Goal: Task Accomplishment & Management: Use online tool/utility

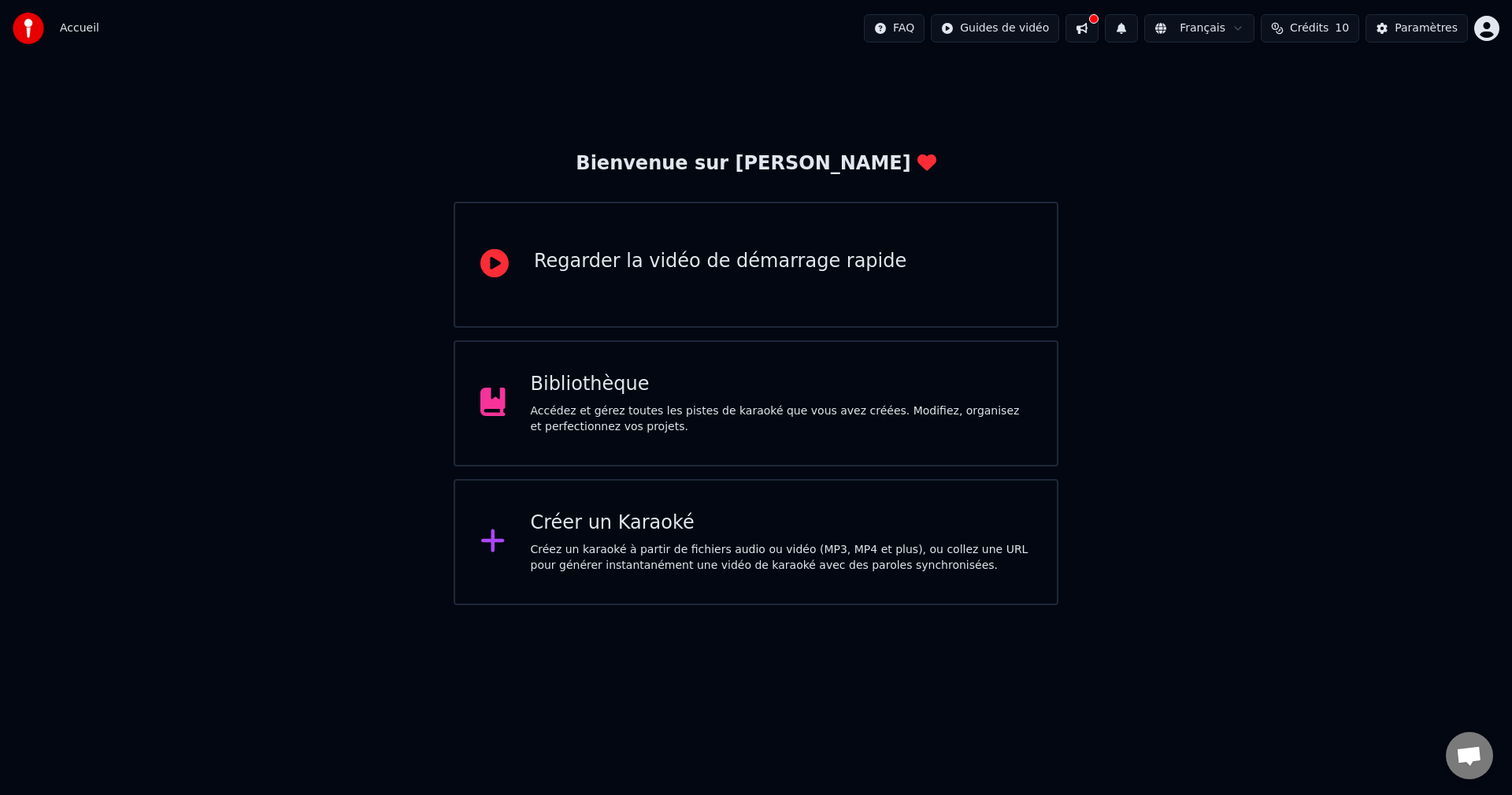
click at [763, 412] on div "Accédez et gérez toutes les pistes de karaoké que vous avez créées. Modifiez, o…" at bounding box center [782, 419] width 501 height 31
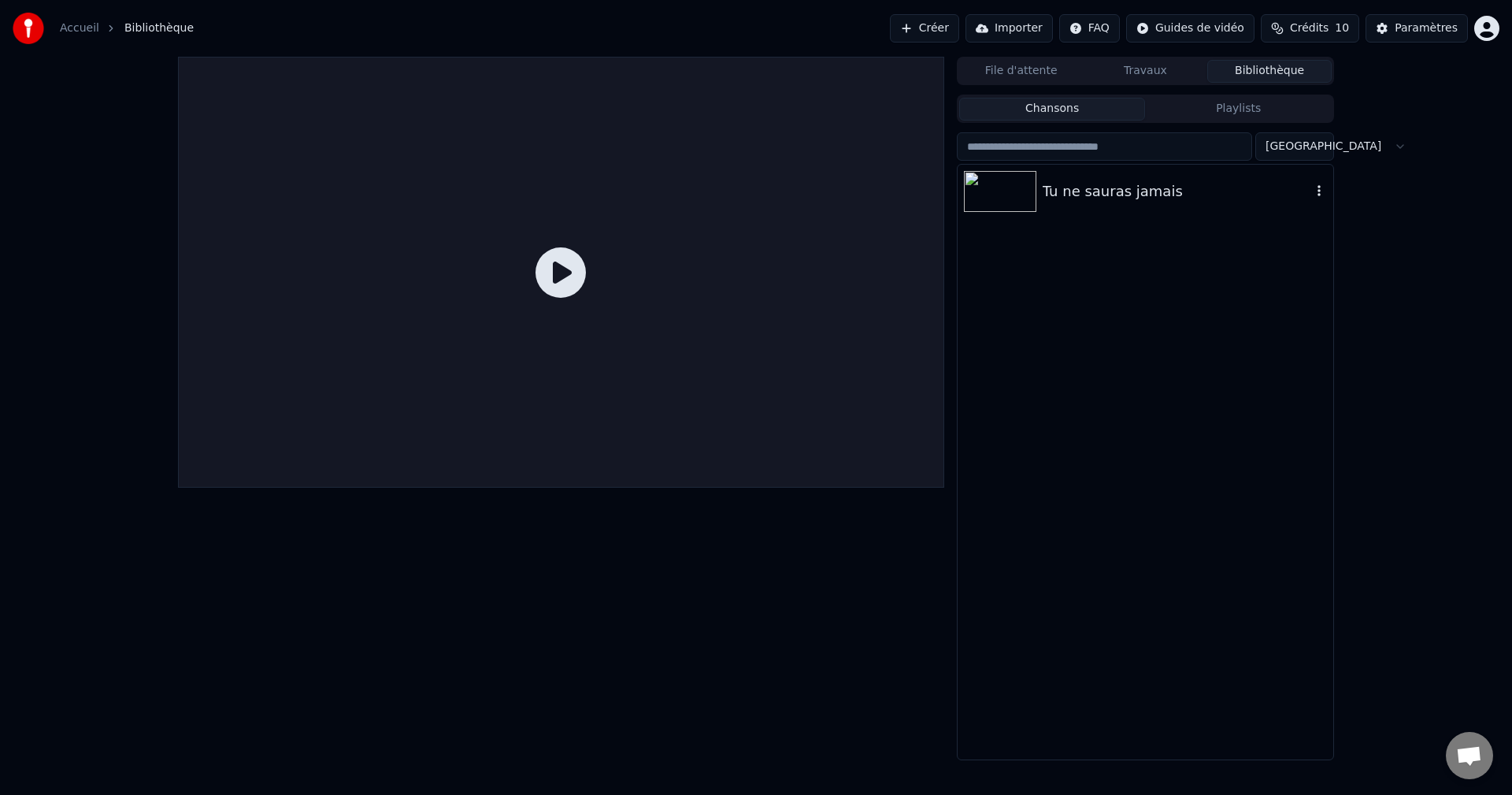
click at [1106, 180] on div "Tu ne sauras jamais" at bounding box center [1177, 191] width 268 height 22
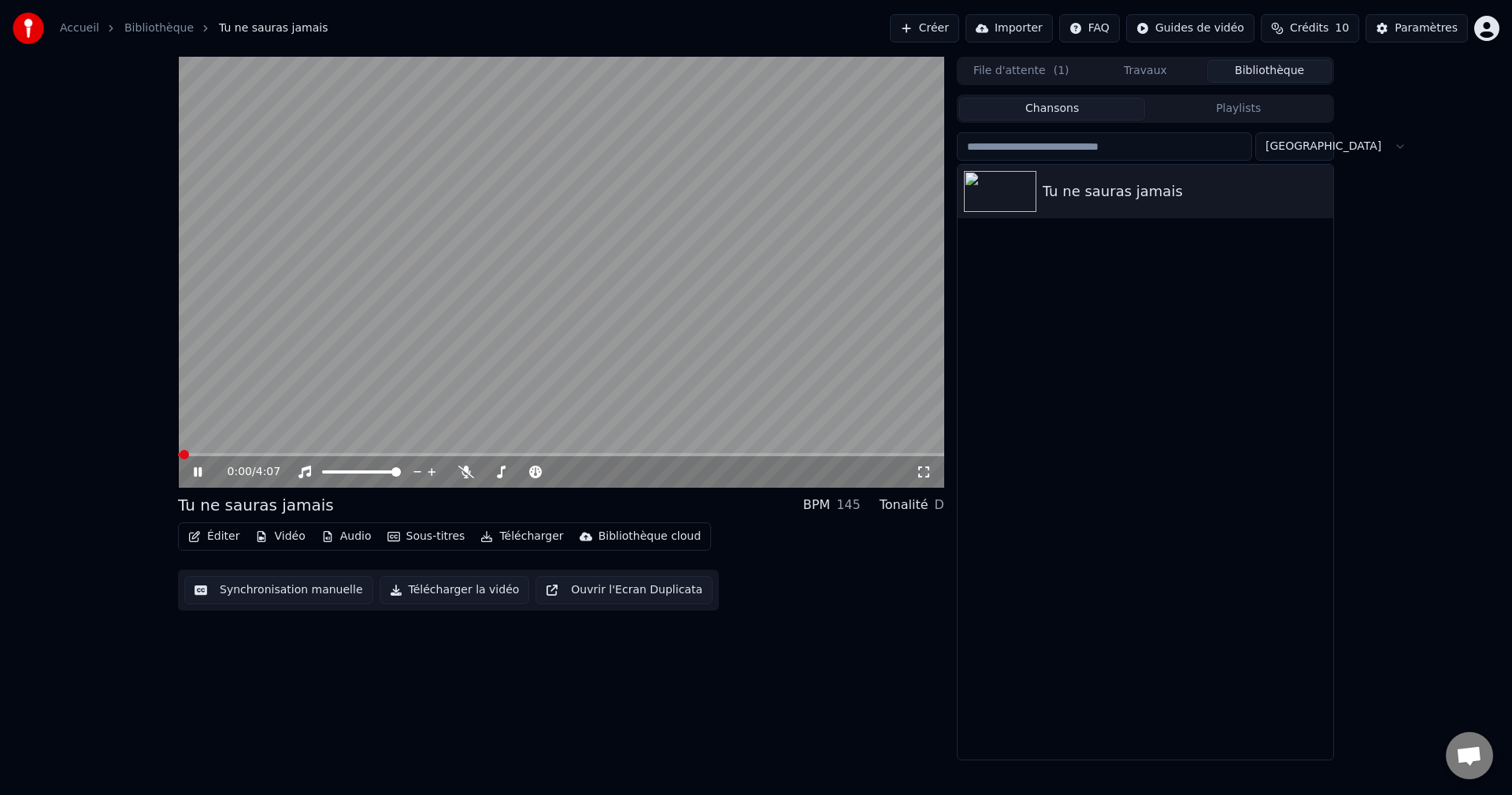
click at [346, 539] on button "Audio" at bounding box center [346, 536] width 63 height 22
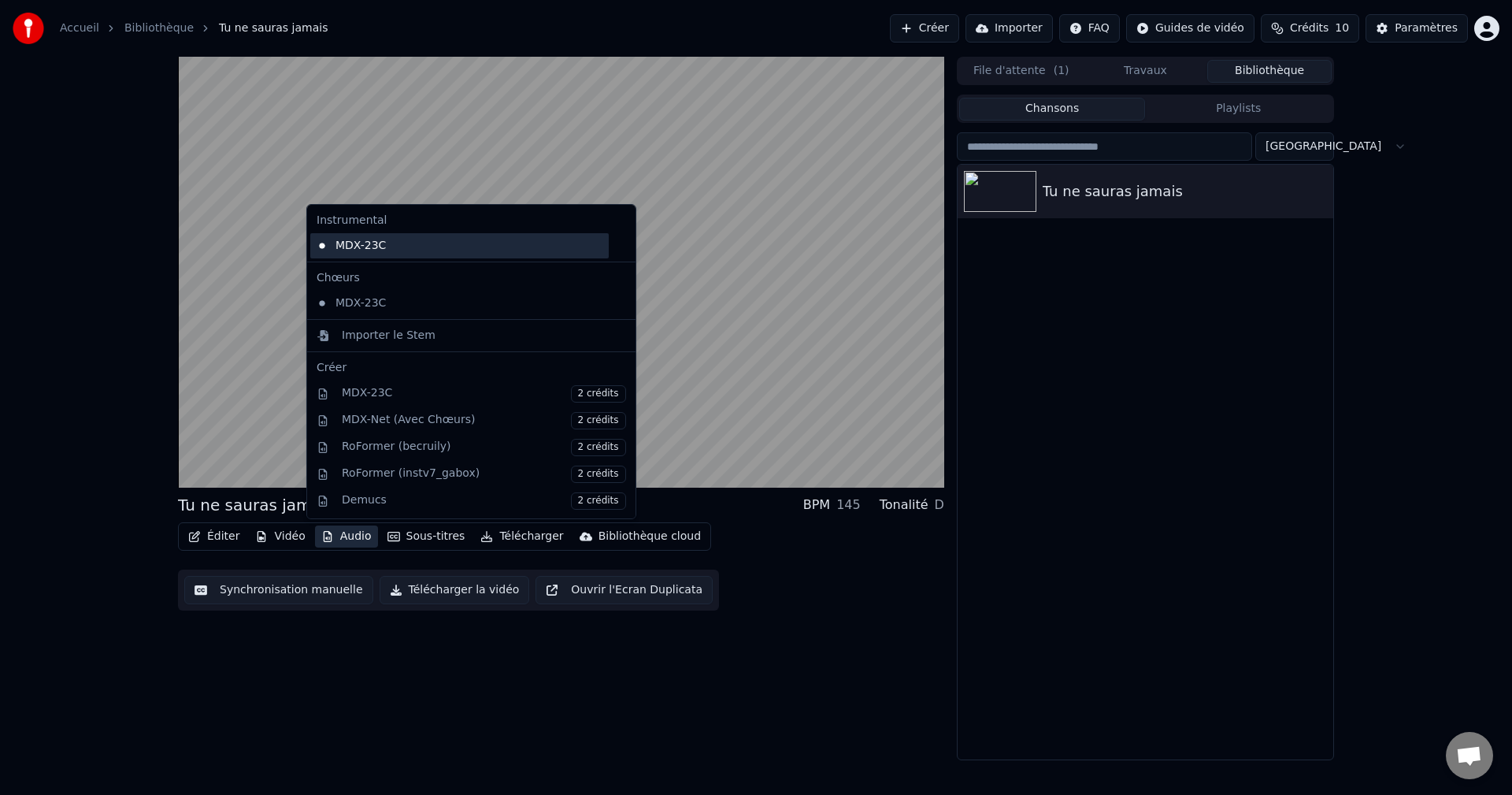
click at [382, 246] on div "MDX-23C" at bounding box center [459, 246] width 299 height 25
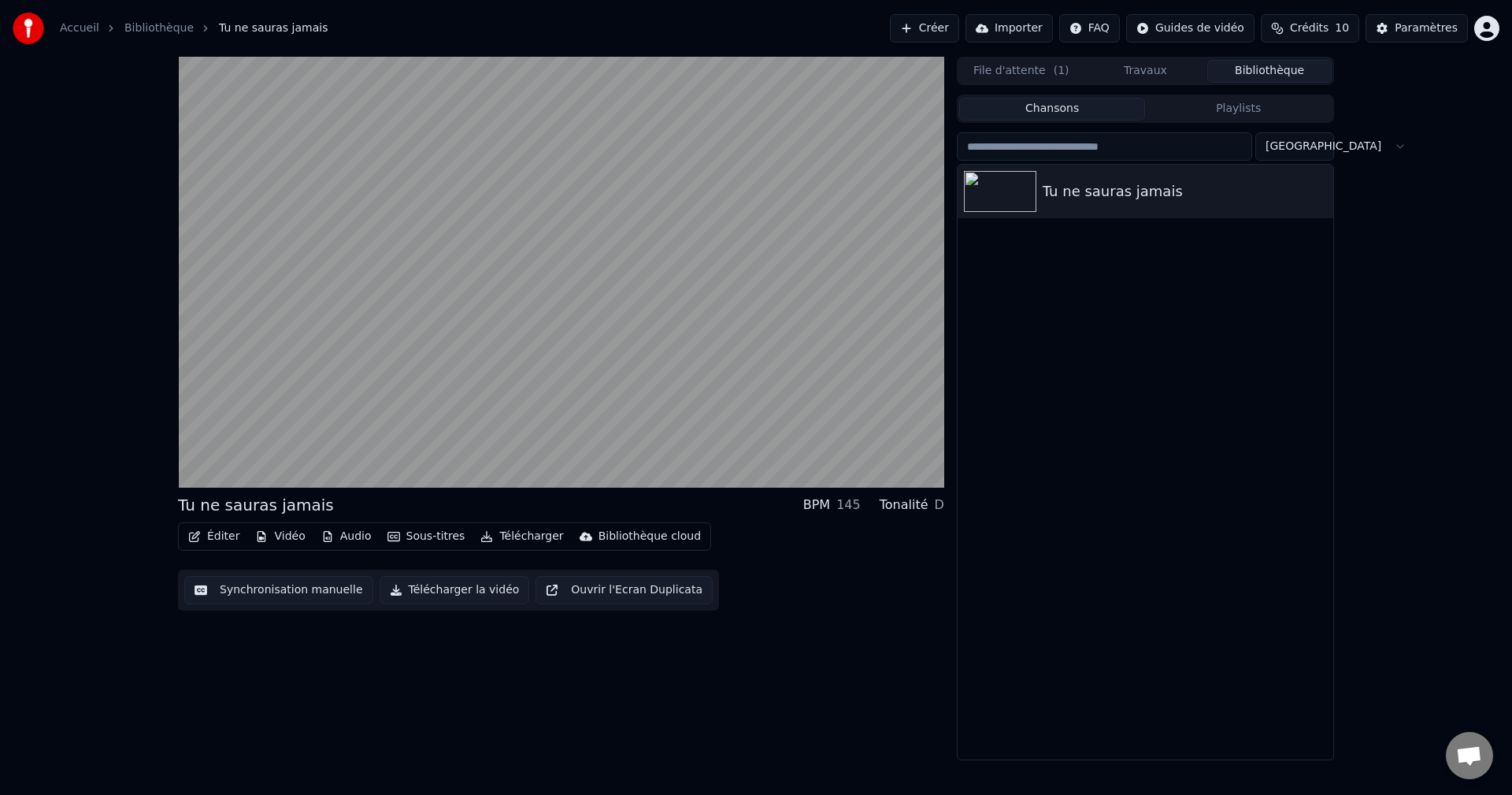
click at [211, 531] on button "Éditer" at bounding box center [213, 536] width 64 height 22
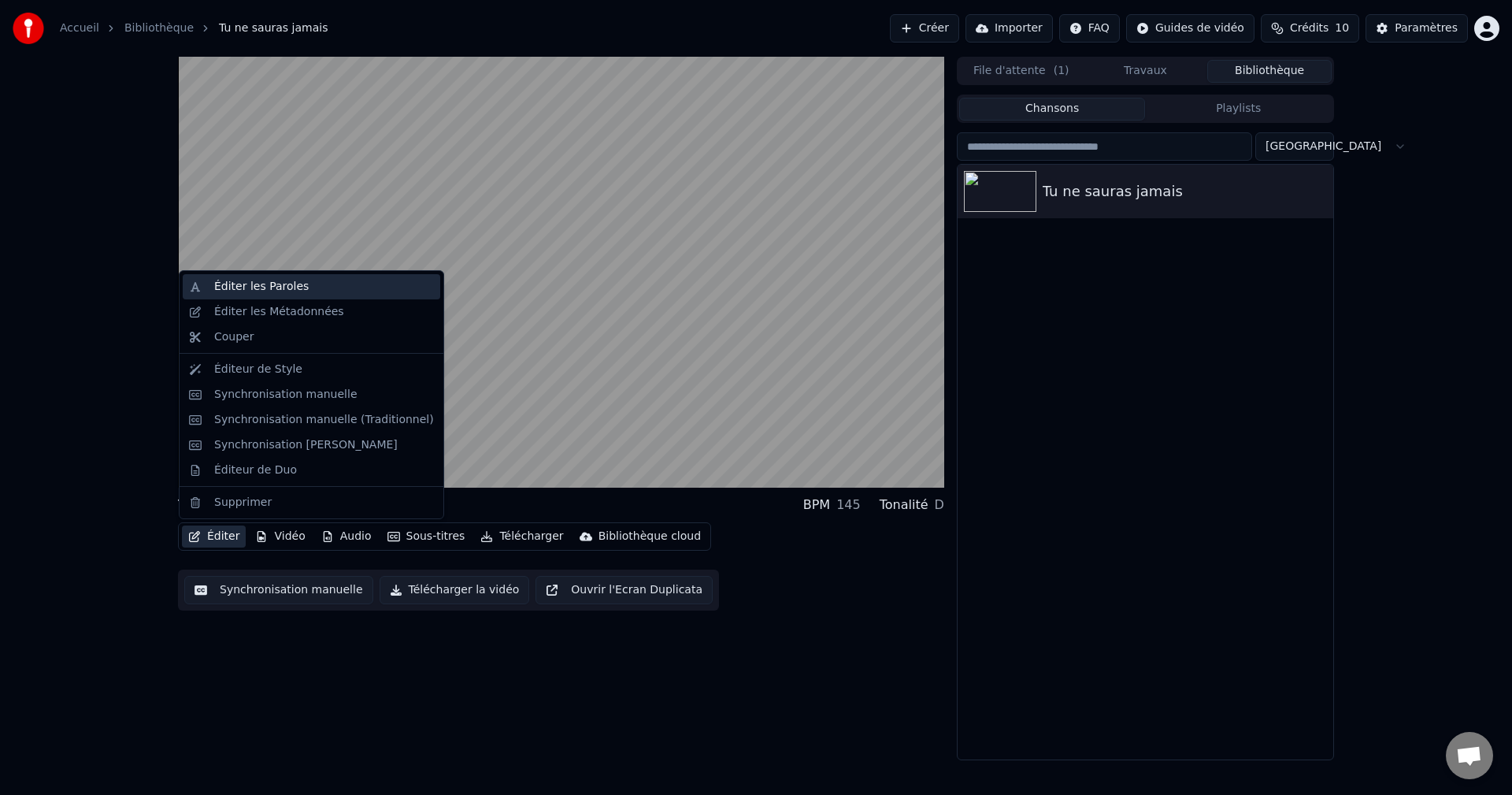
click at [299, 284] on div "Éditer les Paroles" at bounding box center [324, 286] width 219 height 16
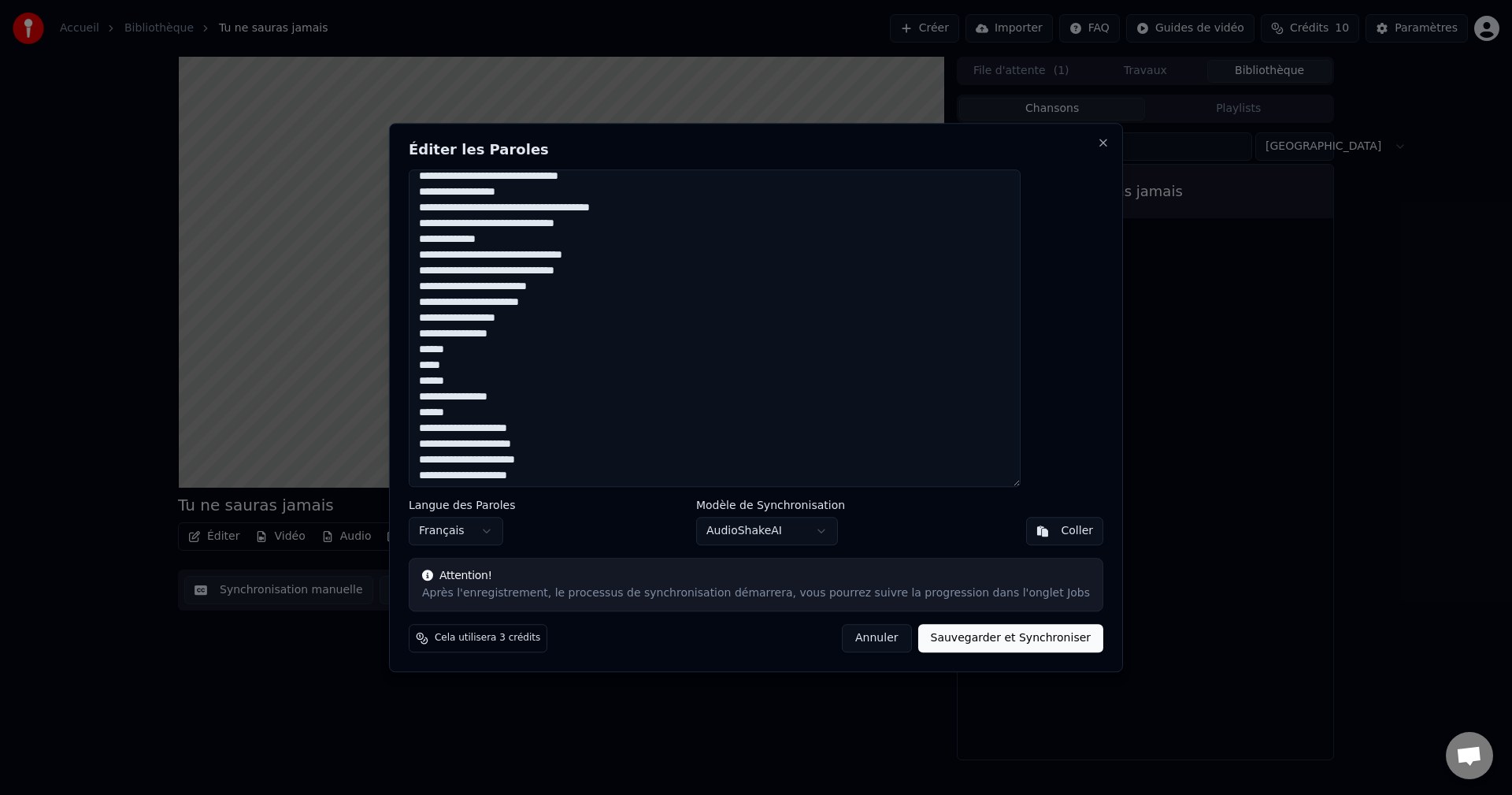
scroll to position [315, 0]
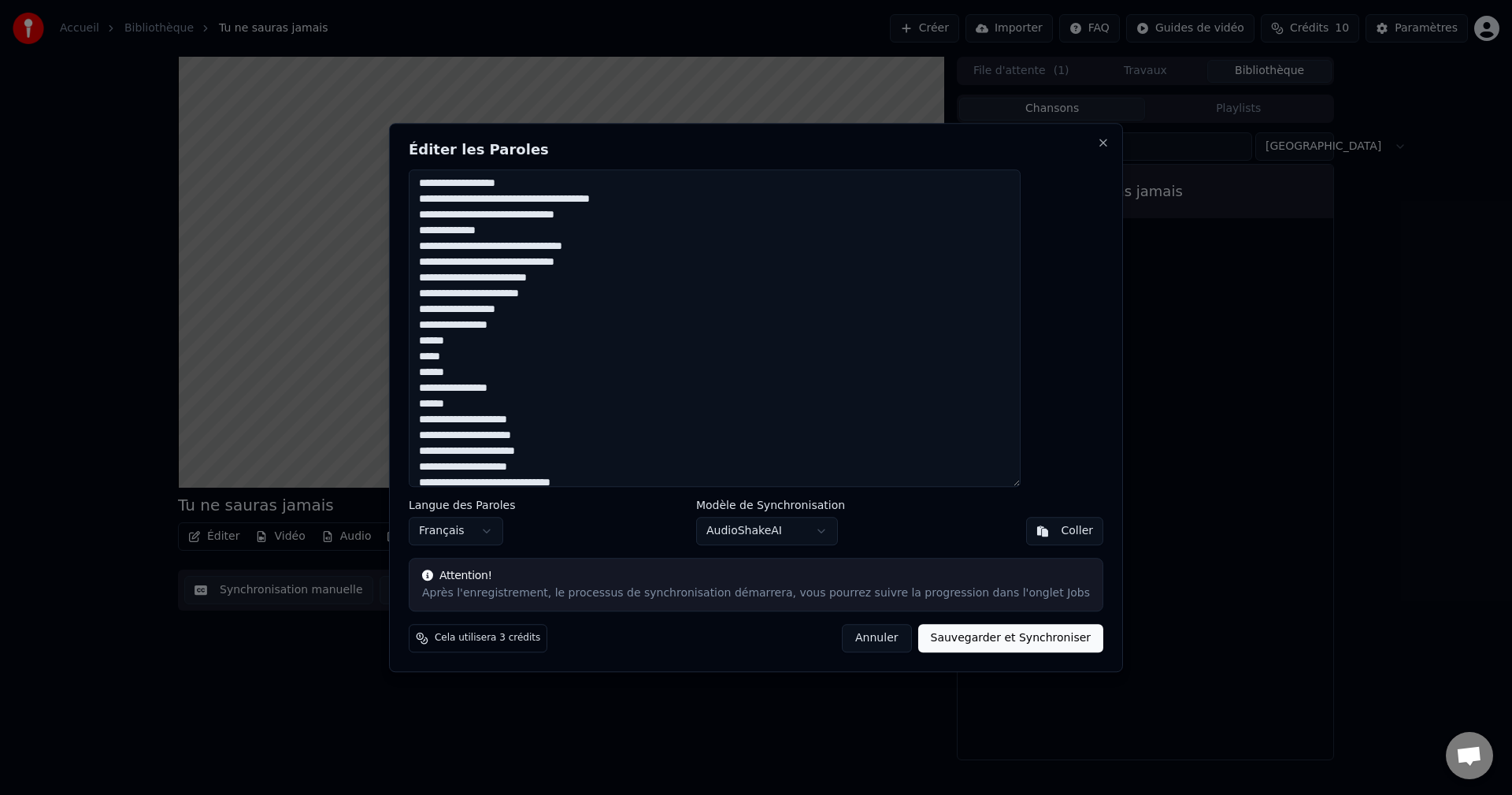
drag, startPoint x: 600, startPoint y: 296, endPoint x: 452, endPoint y: 283, distance: 148.6
click at [452, 283] on textarea at bounding box center [714, 327] width 612 height 318
drag, startPoint x: 516, startPoint y: 360, endPoint x: 449, endPoint y: 294, distance: 94.0
click at [449, 294] on textarea at bounding box center [714, 327] width 612 height 318
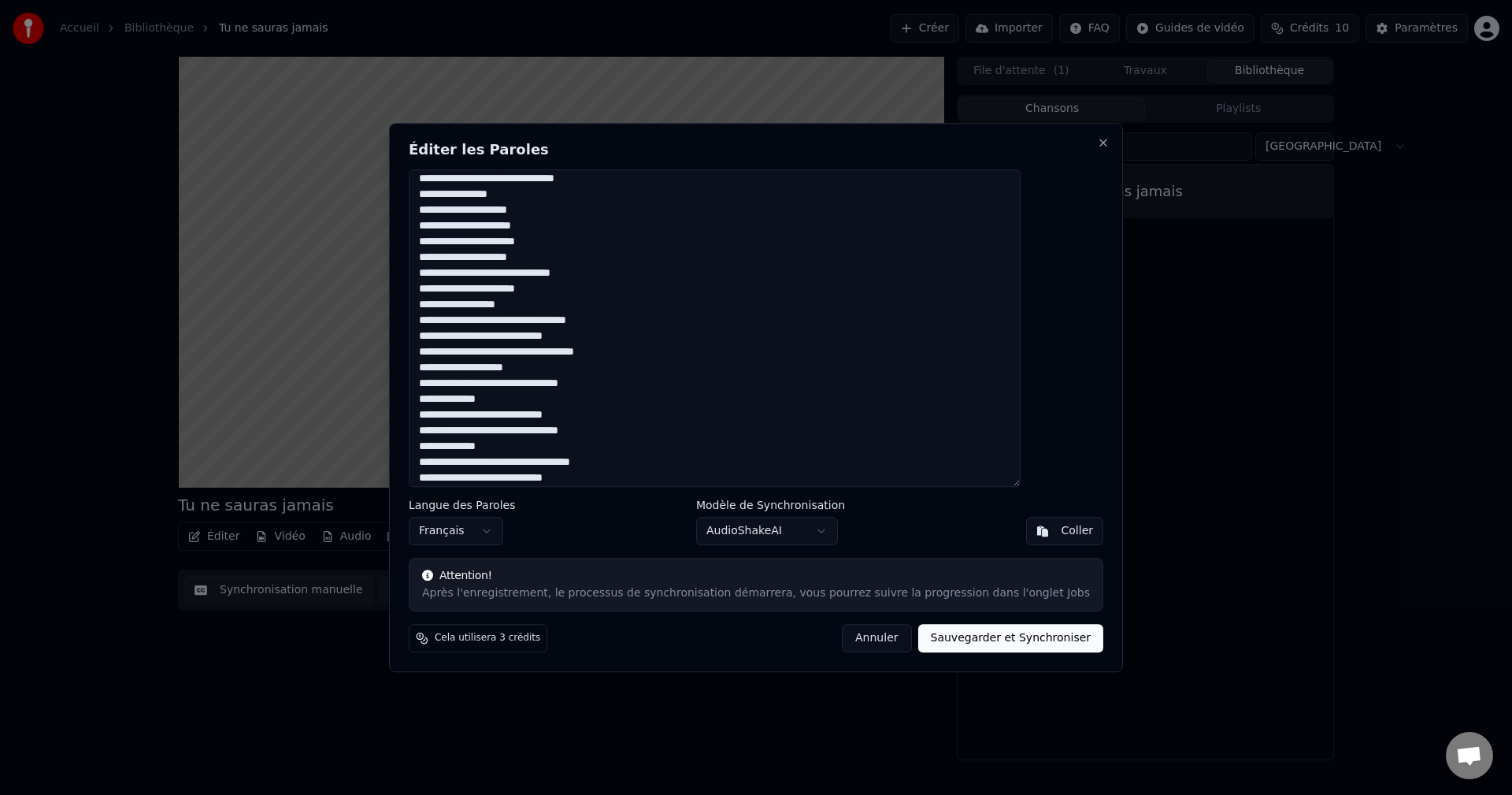
scroll to position [420, 0]
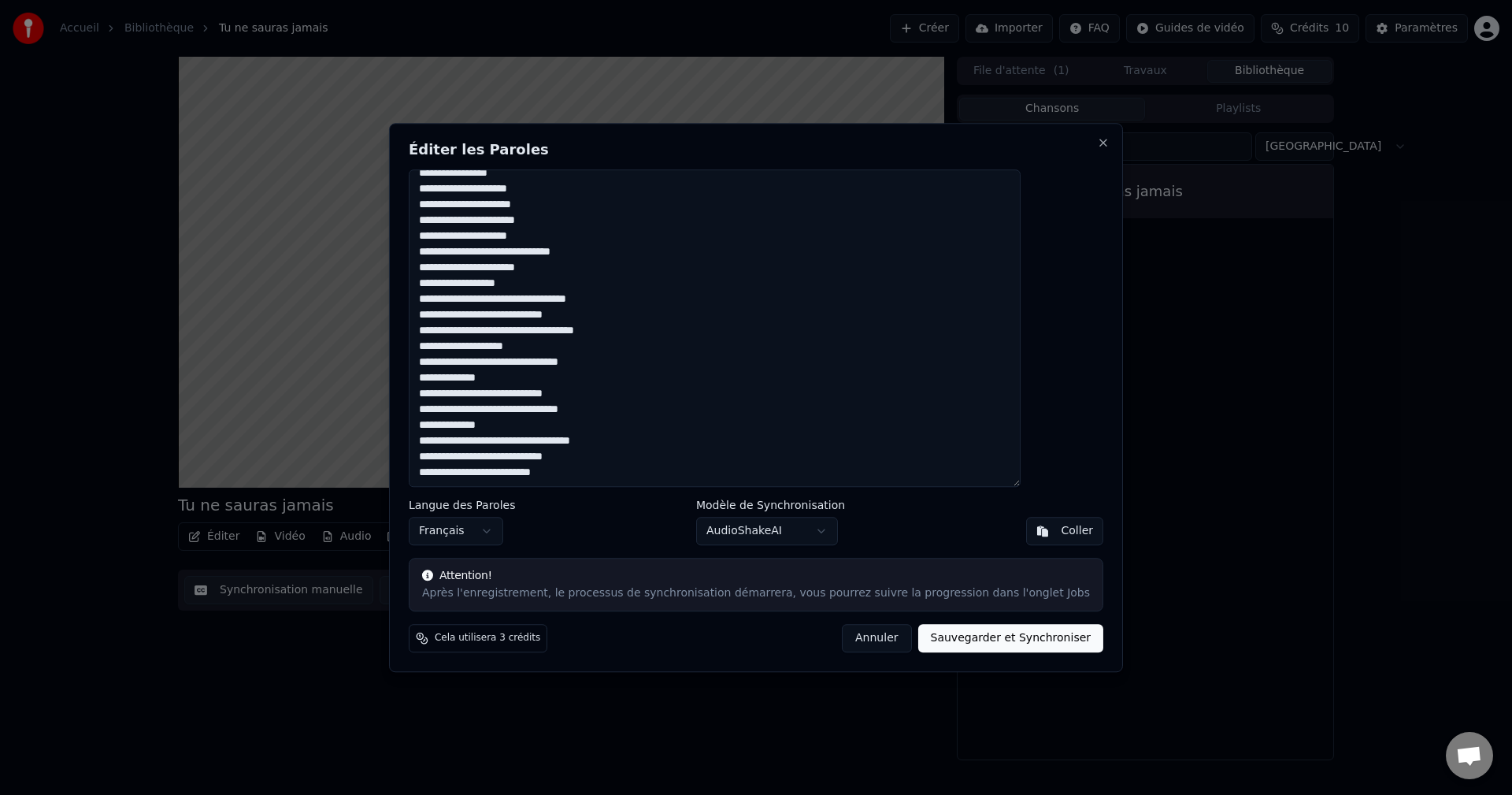
type textarea "**********"
click at [1034, 646] on button "Sauvegarder et Synchroniser" at bounding box center [1011, 637] width 185 height 29
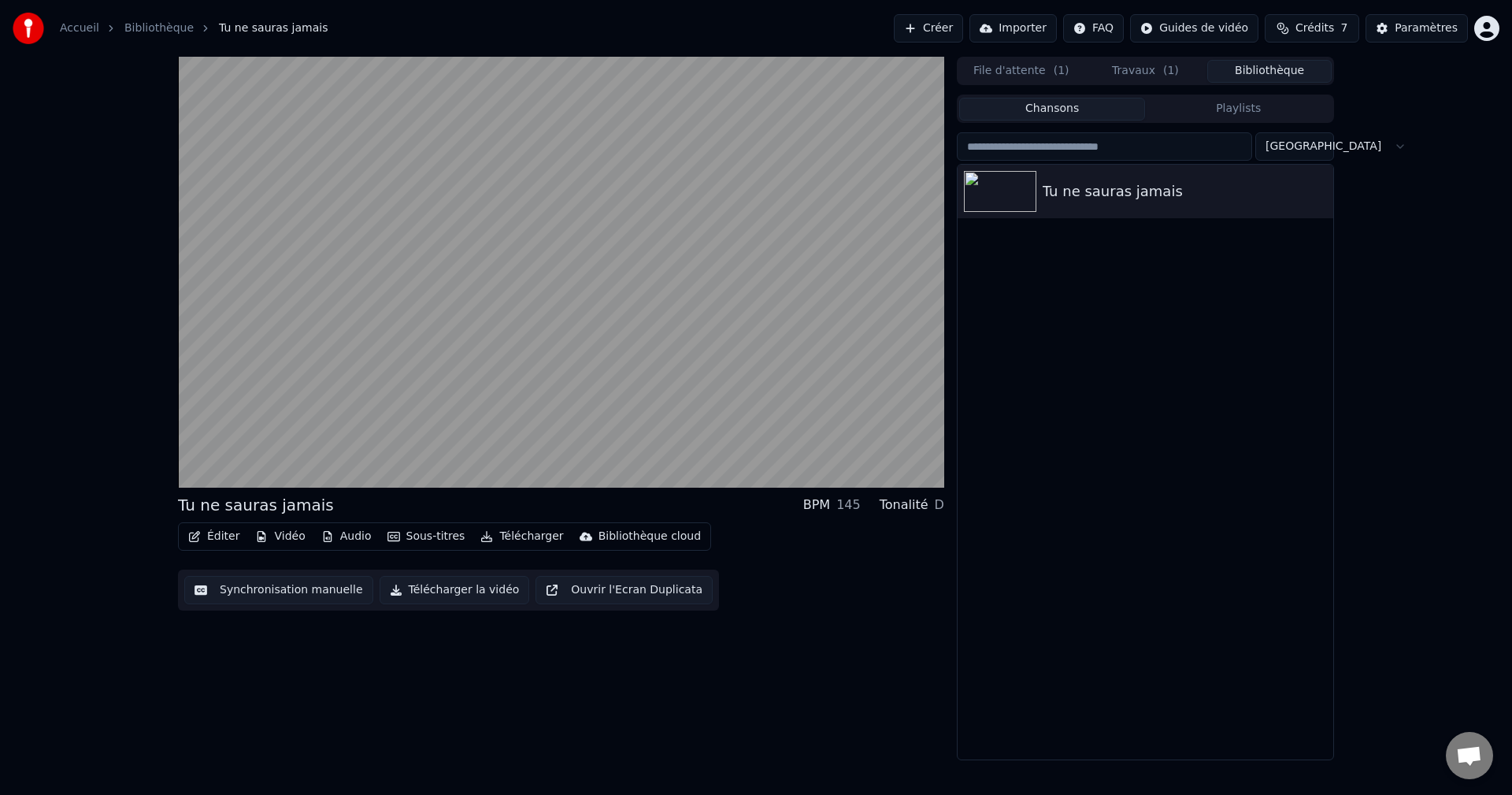
click at [1271, 70] on button "Bibliothèque" at bounding box center [1269, 71] width 124 height 23
click at [1167, 71] on span "( 1 )" at bounding box center [1171, 71] width 16 height 16
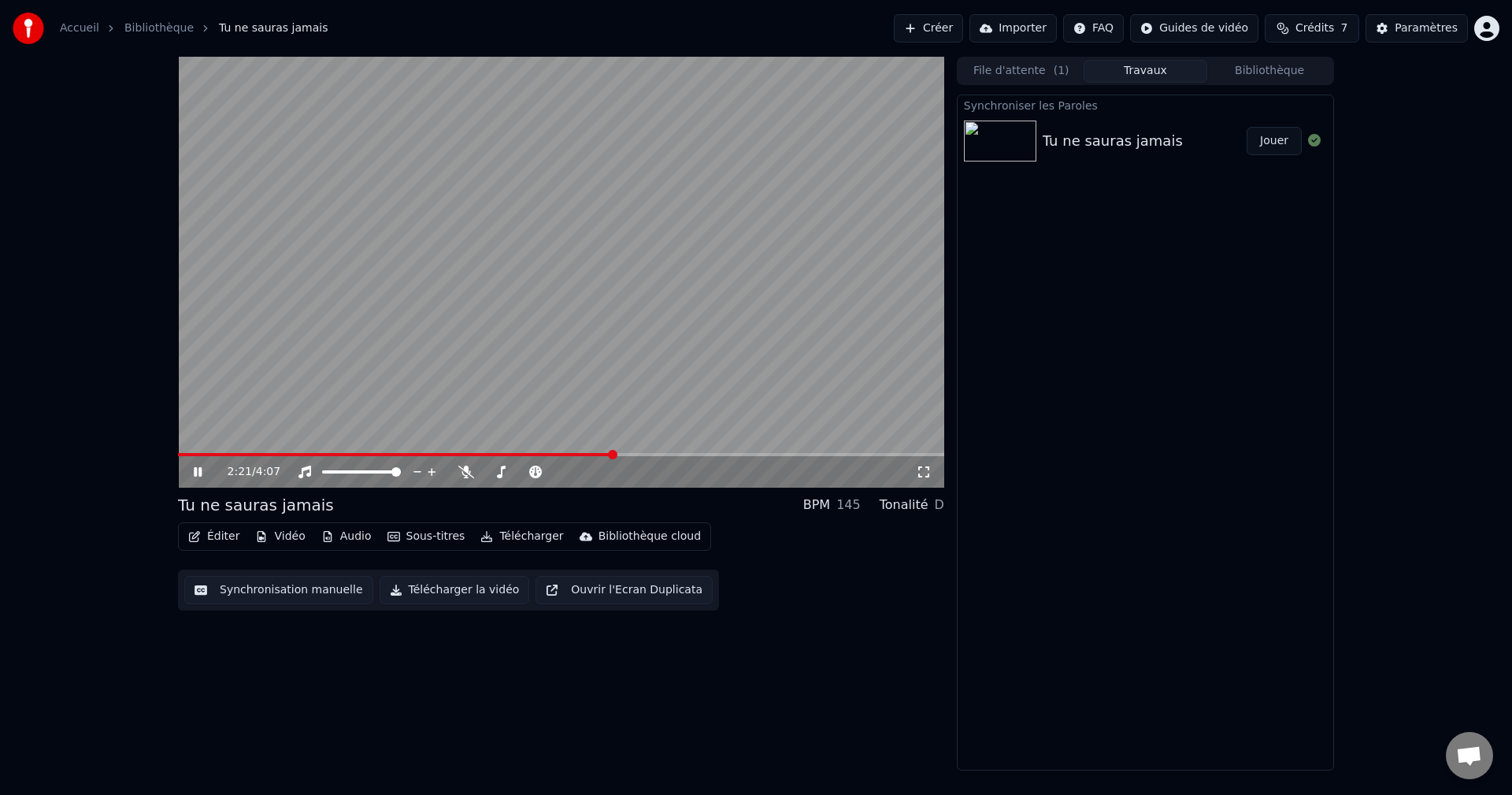
click at [590, 456] on span at bounding box center [395, 455] width 435 height 3
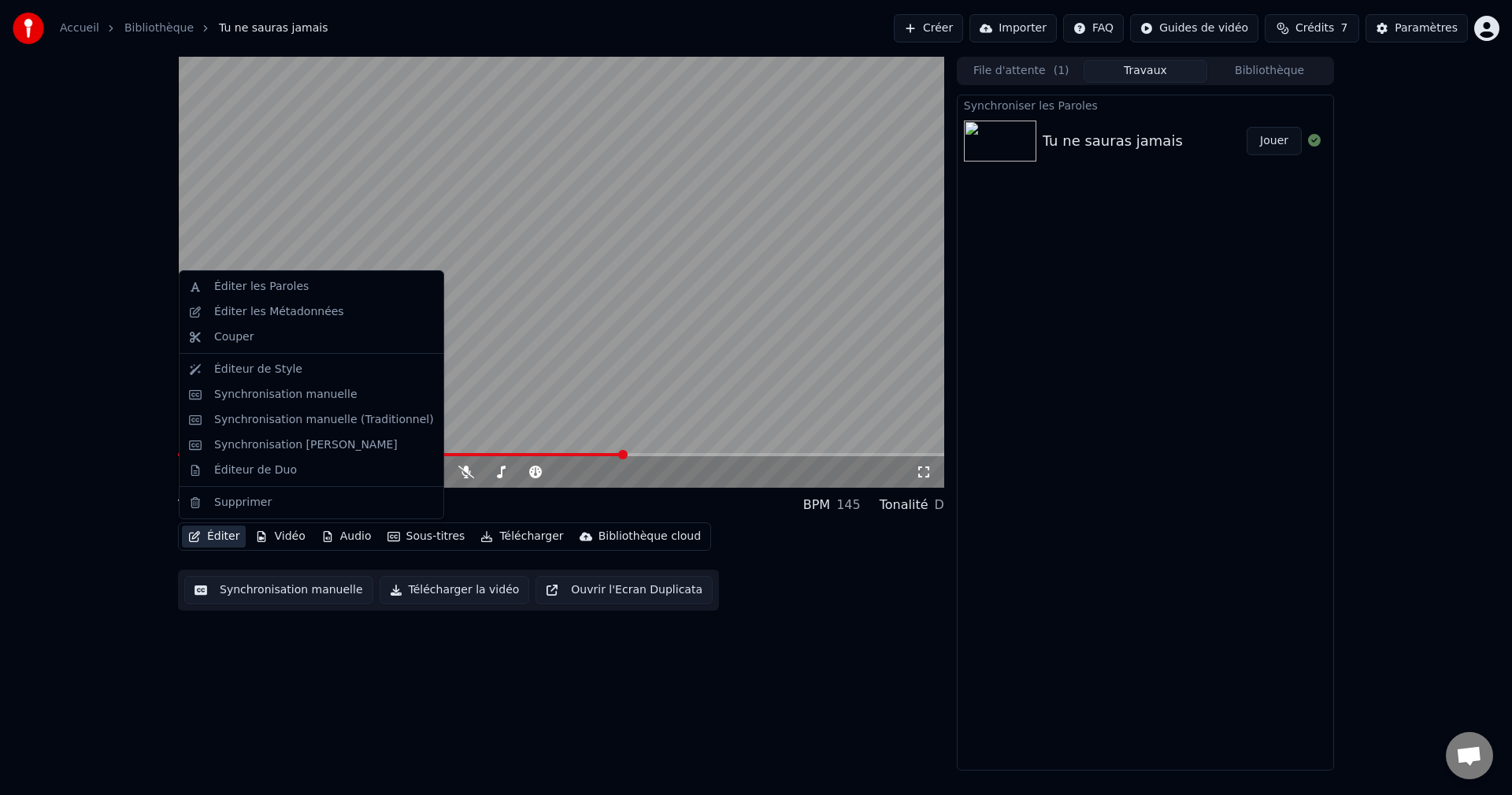
click at [210, 532] on button "Éditer" at bounding box center [213, 536] width 64 height 22
click at [256, 283] on div "Éditer les Paroles" at bounding box center [261, 286] width 95 height 16
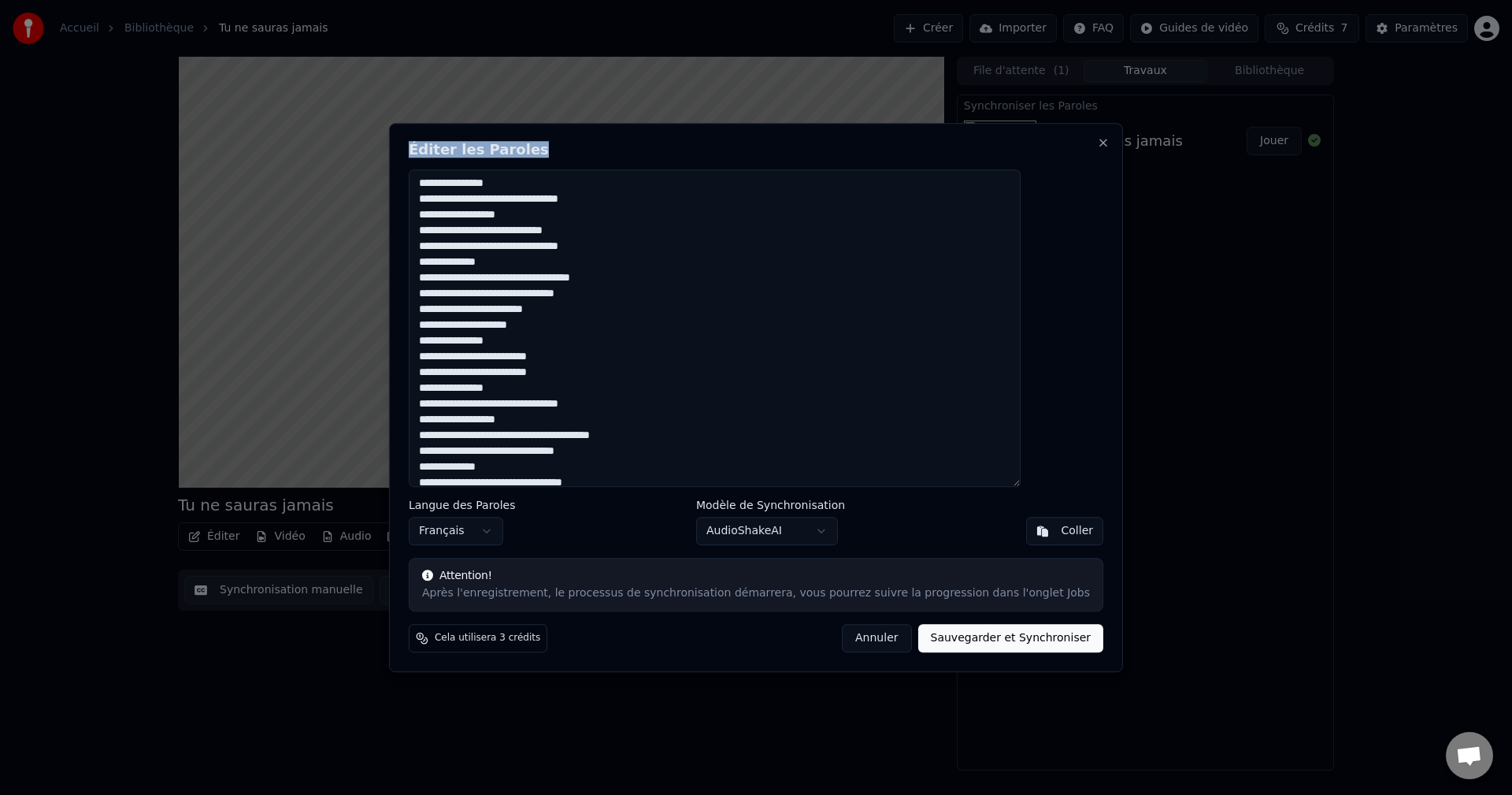
scroll to position [22, 0]
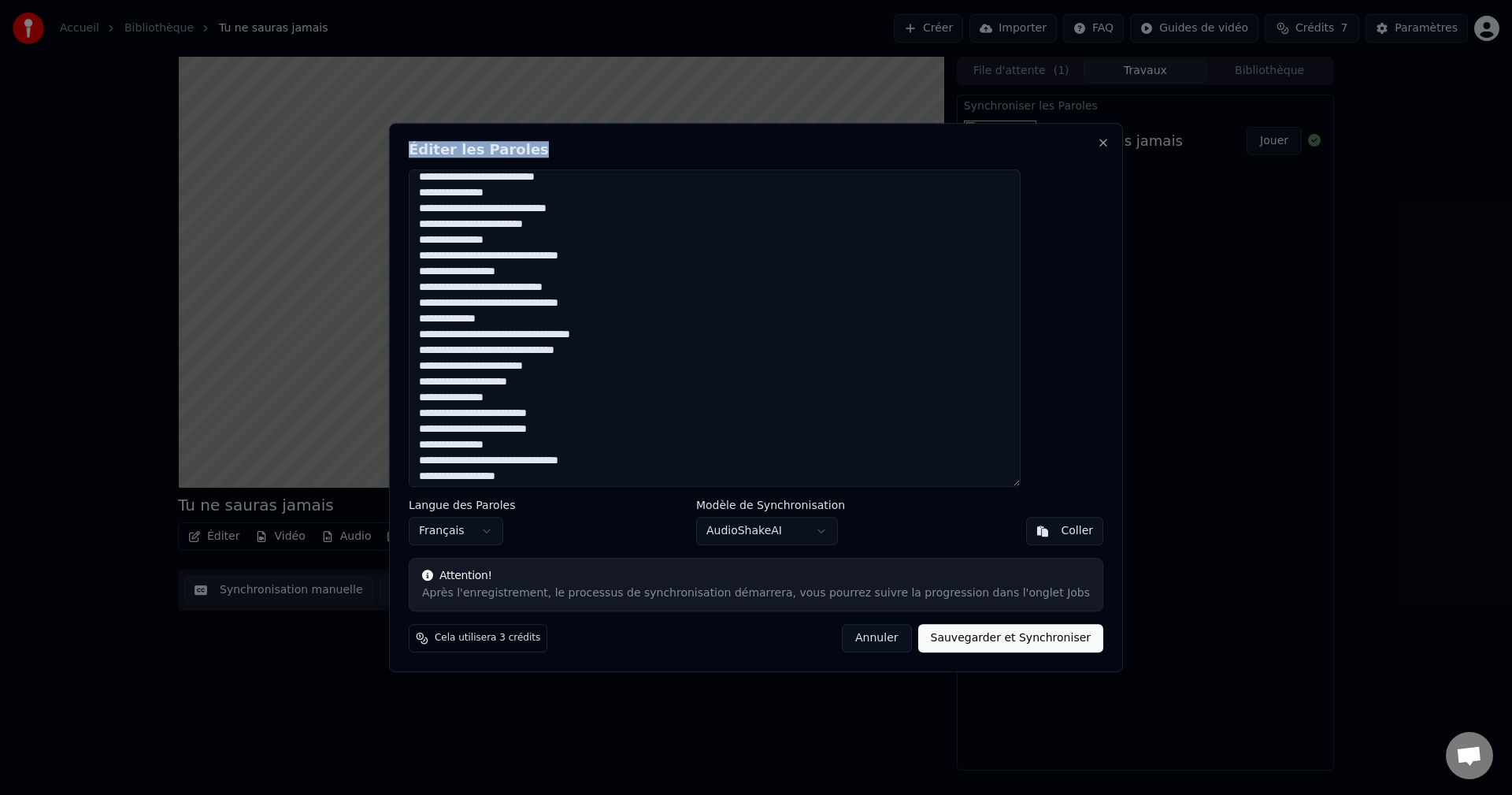
drag, startPoint x: 682, startPoint y: 138, endPoint x: 1021, endPoint y: 266, distance: 362.4
click at [1021, 266] on div "Éditer les Paroles Langue des Paroles Français Modèle de Synchronisation AudioS…" at bounding box center [756, 397] width 734 height 549
click at [860, 646] on button "Annuler" at bounding box center [877, 637] width 70 height 29
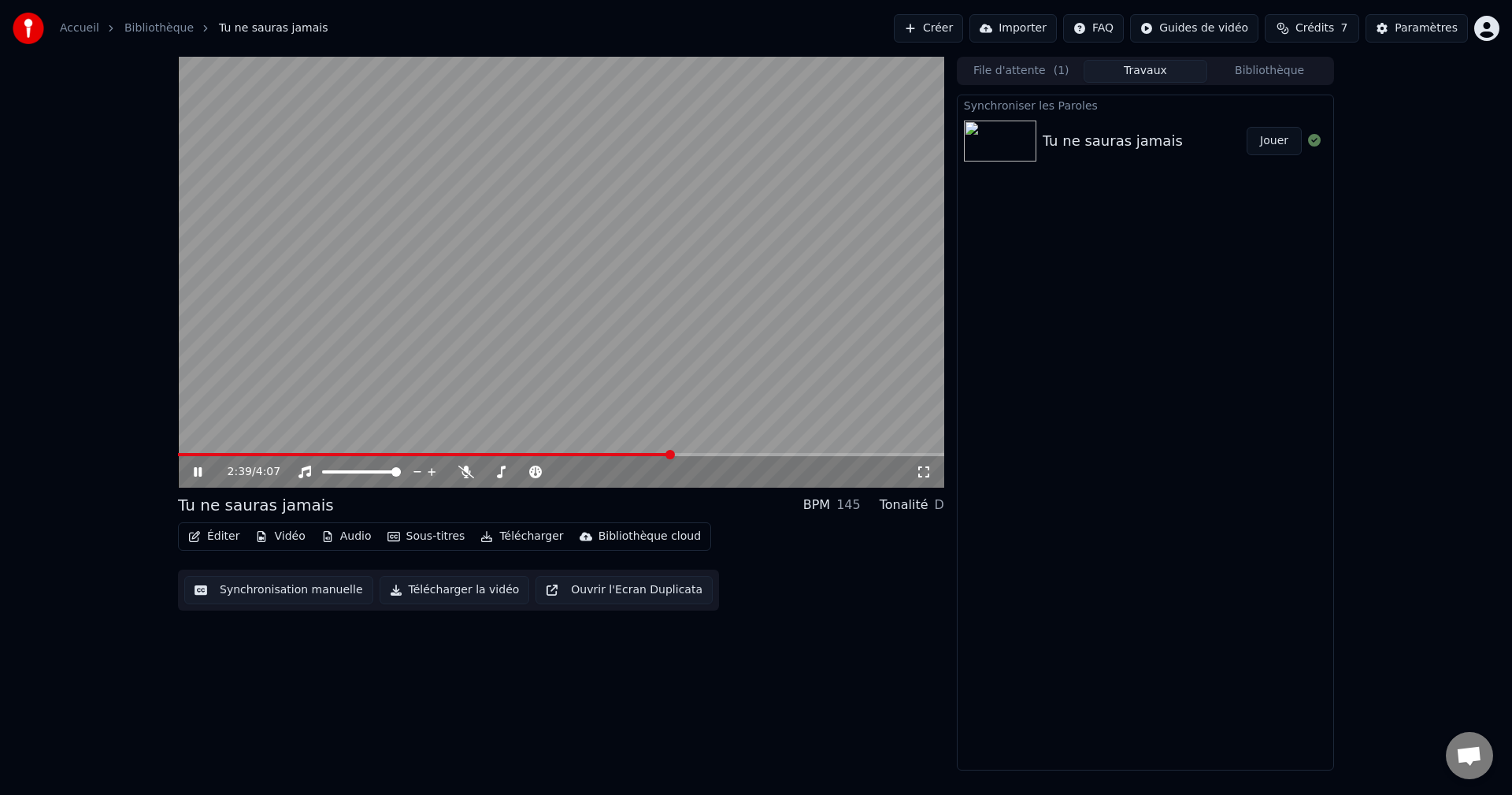
click at [563, 447] on video at bounding box center [561, 272] width 766 height 431
click at [558, 450] on video at bounding box center [561, 272] width 766 height 431
click at [551, 455] on span at bounding box center [424, 455] width 494 height 3
click at [572, 455] on span at bounding box center [561, 455] width 766 height 3
click at [581, 453] on span at bounding box center [561, 455] width 766 height 3
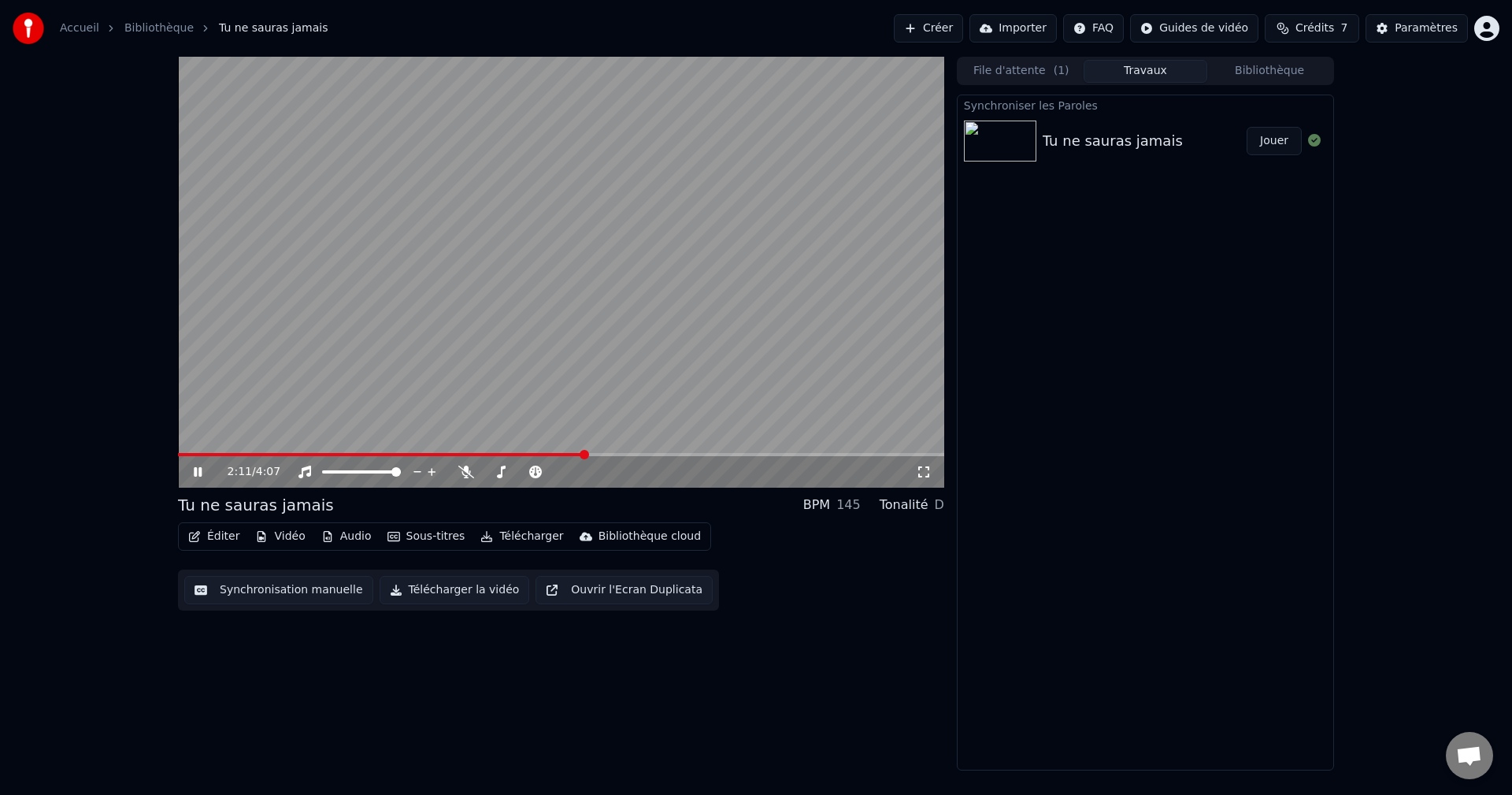
click at [576, 453] on span at bounding box center [381, 455] width 407 height 3
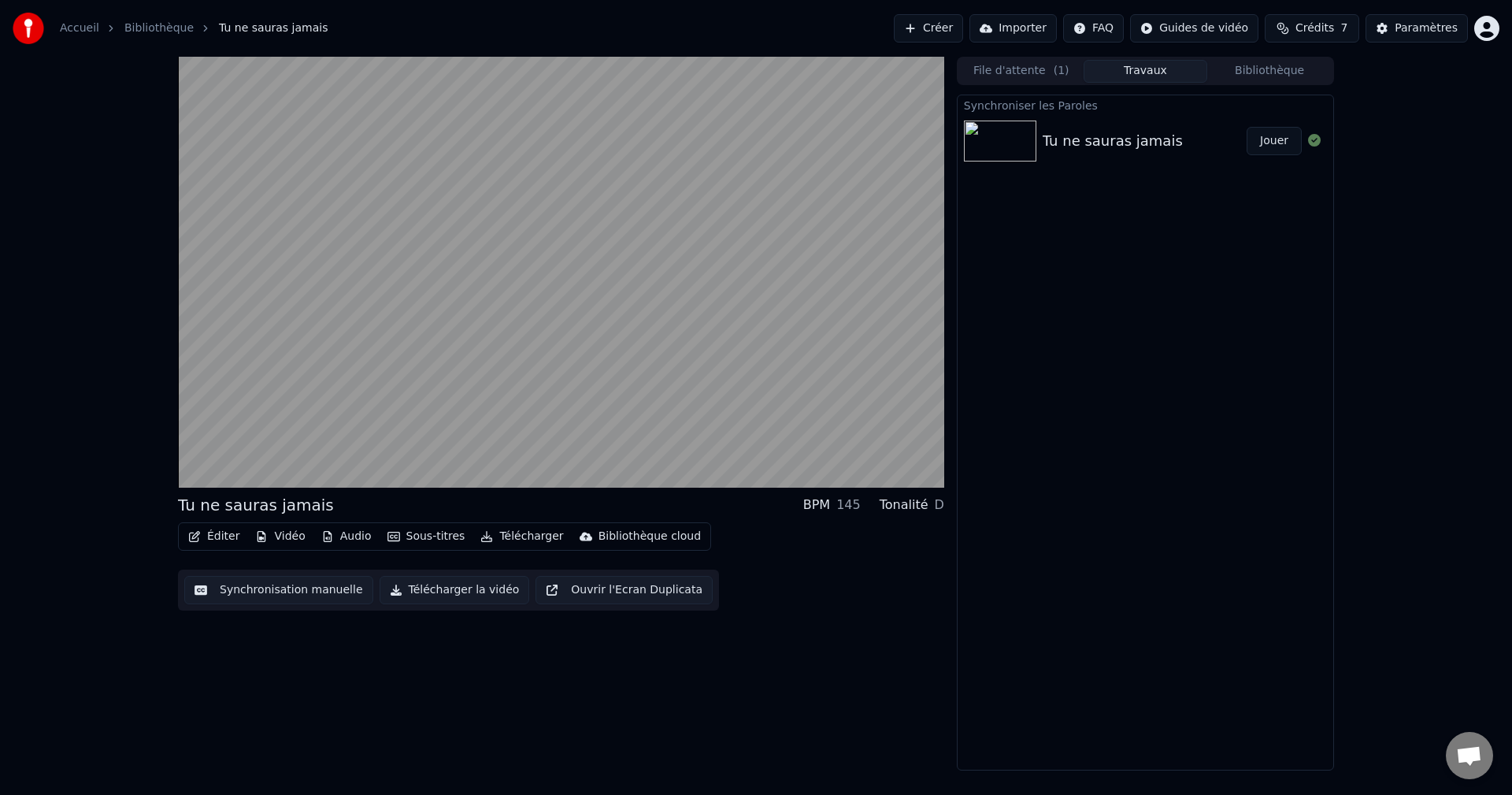
click at [586, 452] on video at bounding box center [561, 272] width 766 height 431
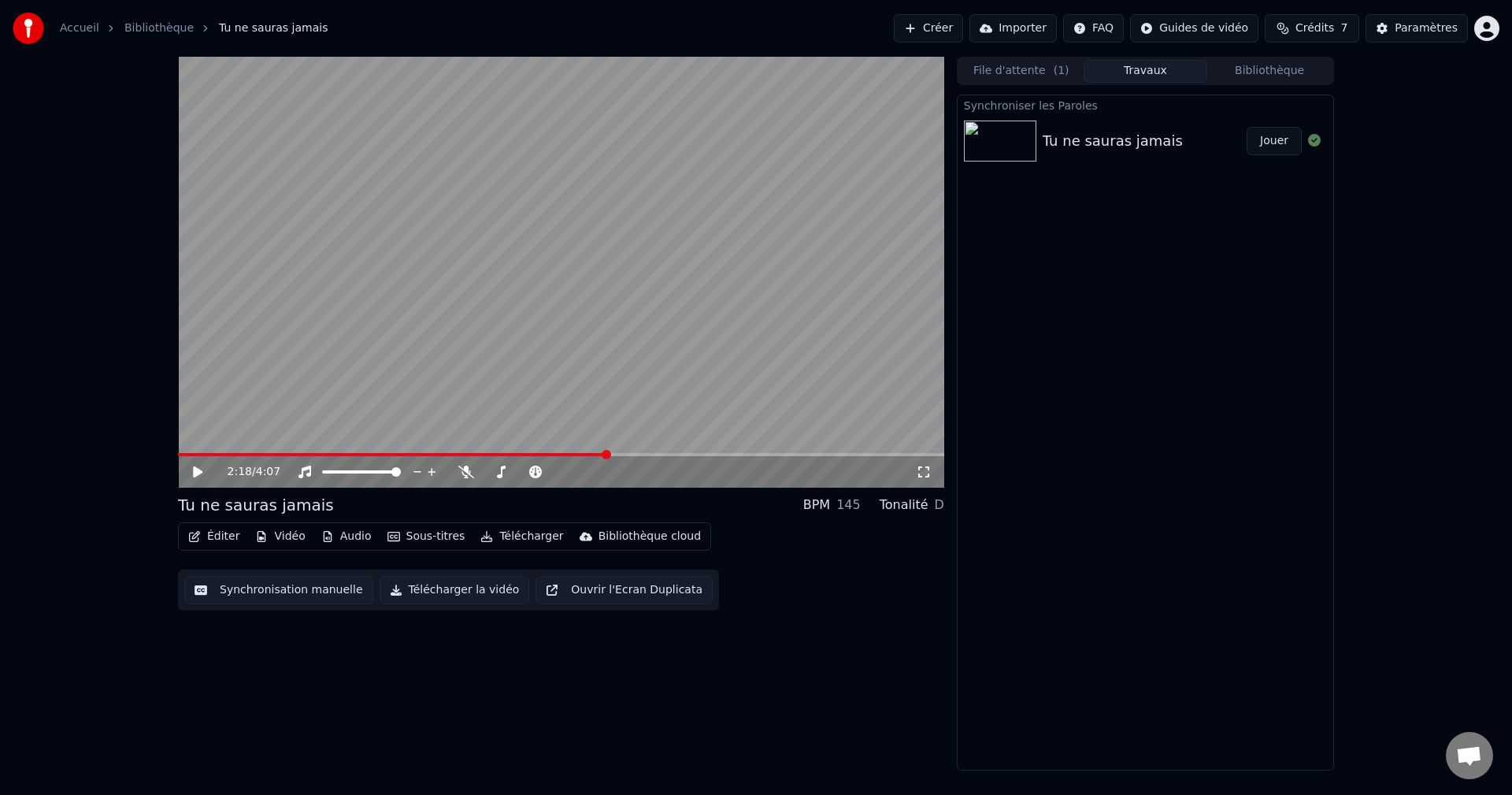
click at [218, 540] on button "Éditer" at bounding box center [213, 536] width 64 height 22
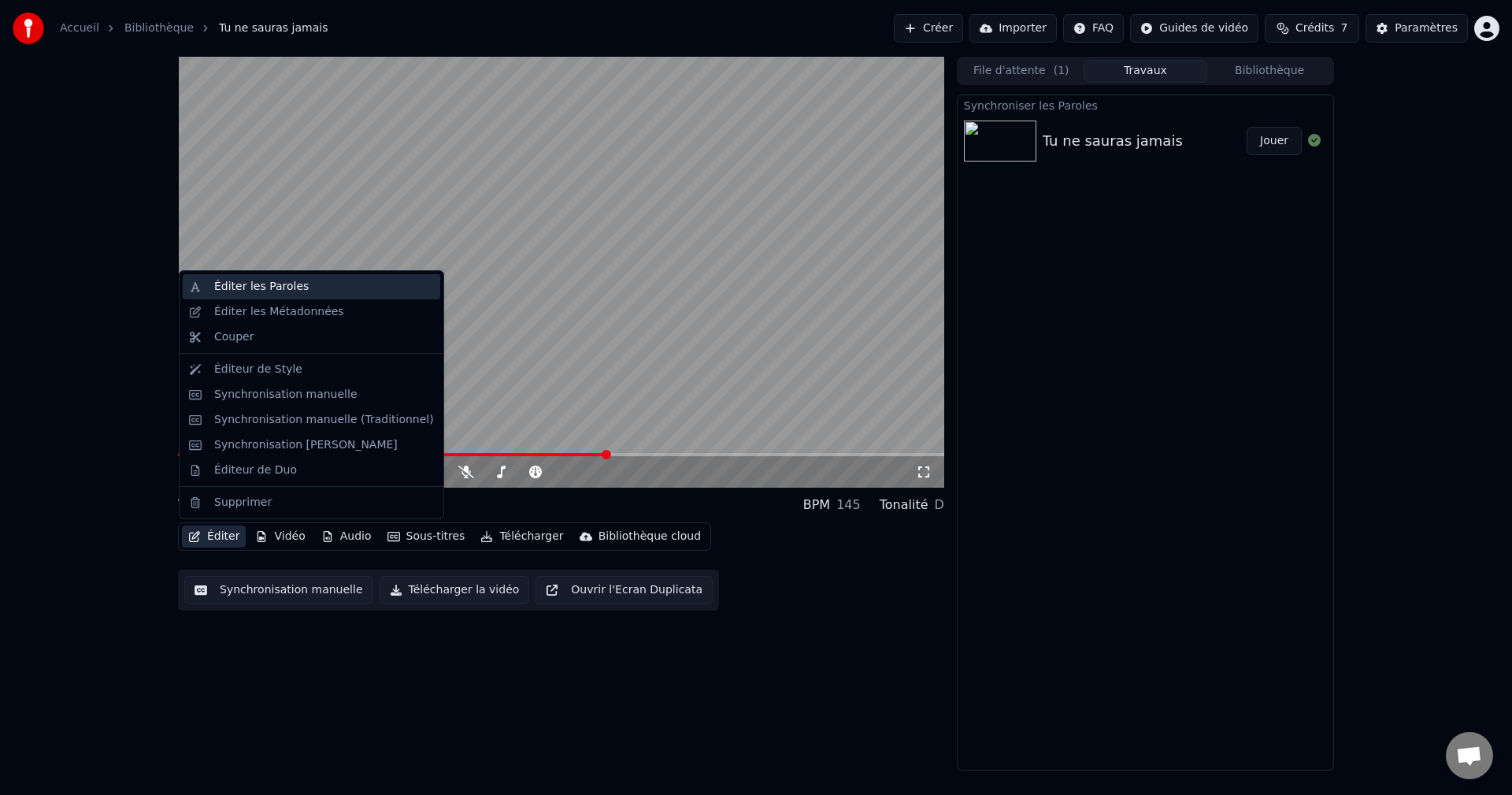
click at [282, 290] on div "Éditer les Paroles" at bounding box center [261, 286] width 95 height 16
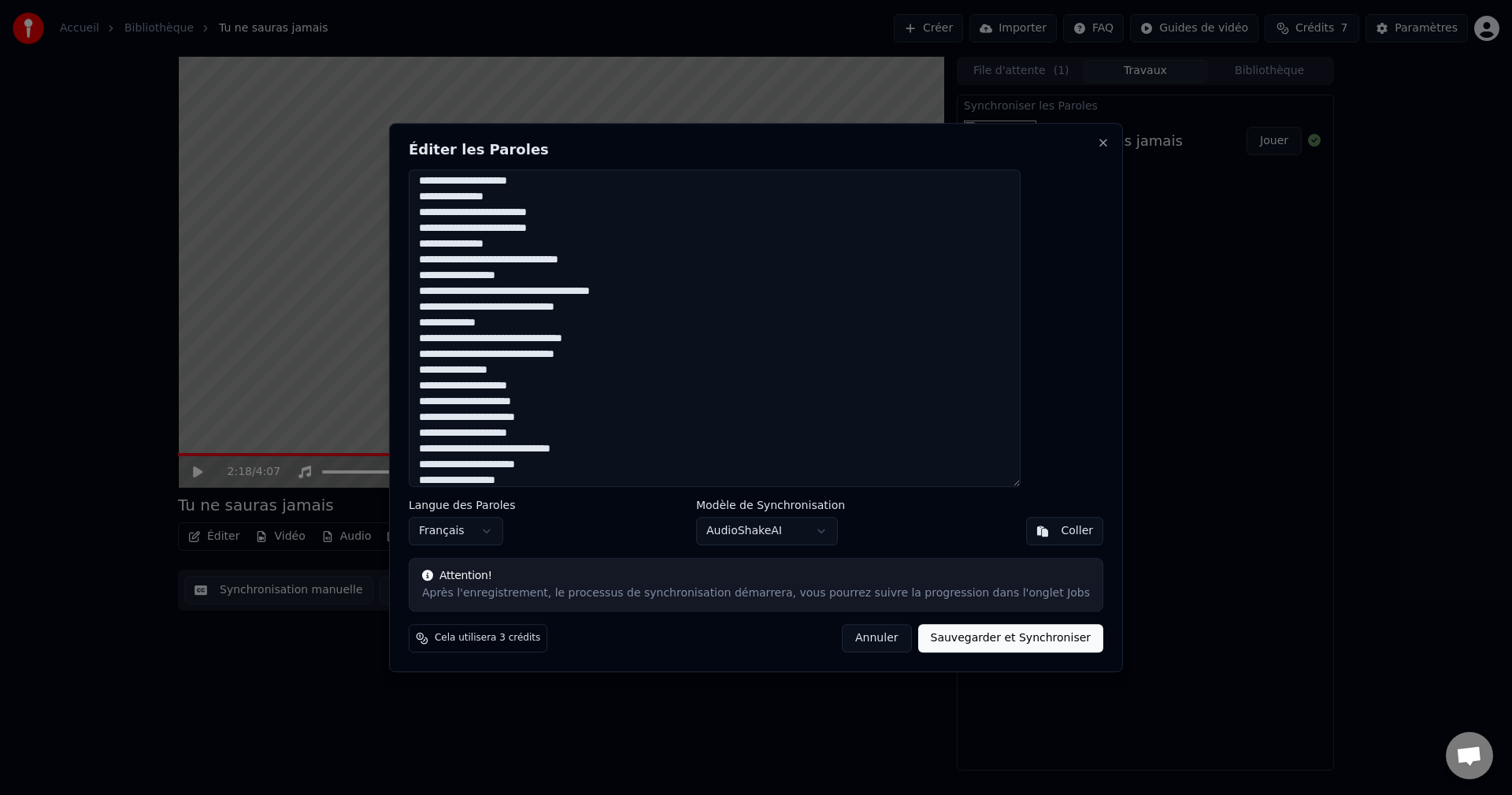
scroll to position [236, 0]
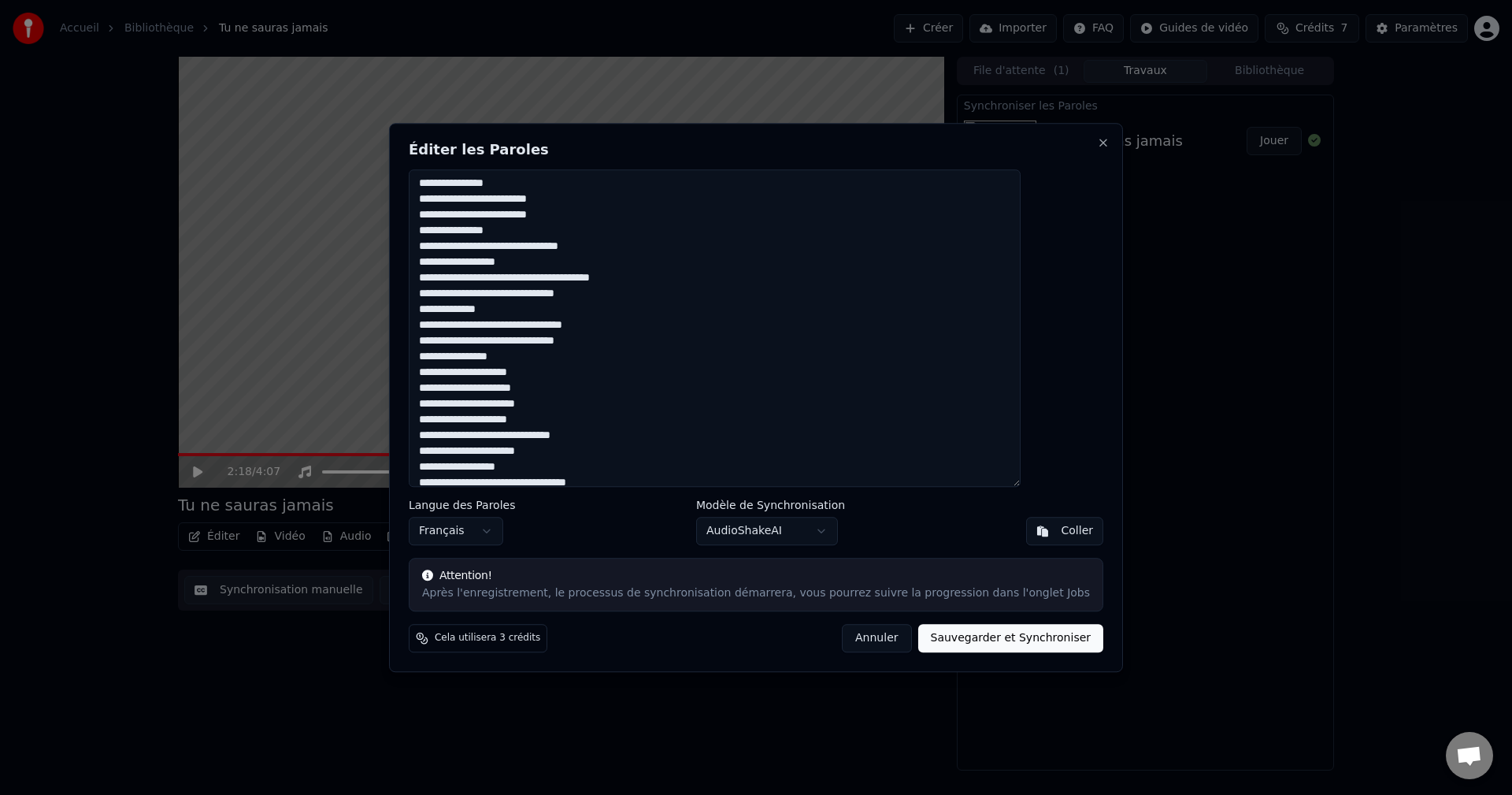
drag, startPoint x: 552, startPoint y: 361, endPoint x: 449, endPoint y: 360, distance: 103.0
click at [449, 360] on div "Éditer les Paroles Langue des Paroles Français Modèle de Synchronisation AudioS…" at bounding box center [756, 397] width 734 height 549
type textarea "**********"
click at [1020, 642] on button "Sauvegarder et Synchroniser" at bounding box center [1011, 637] width 185 height 29
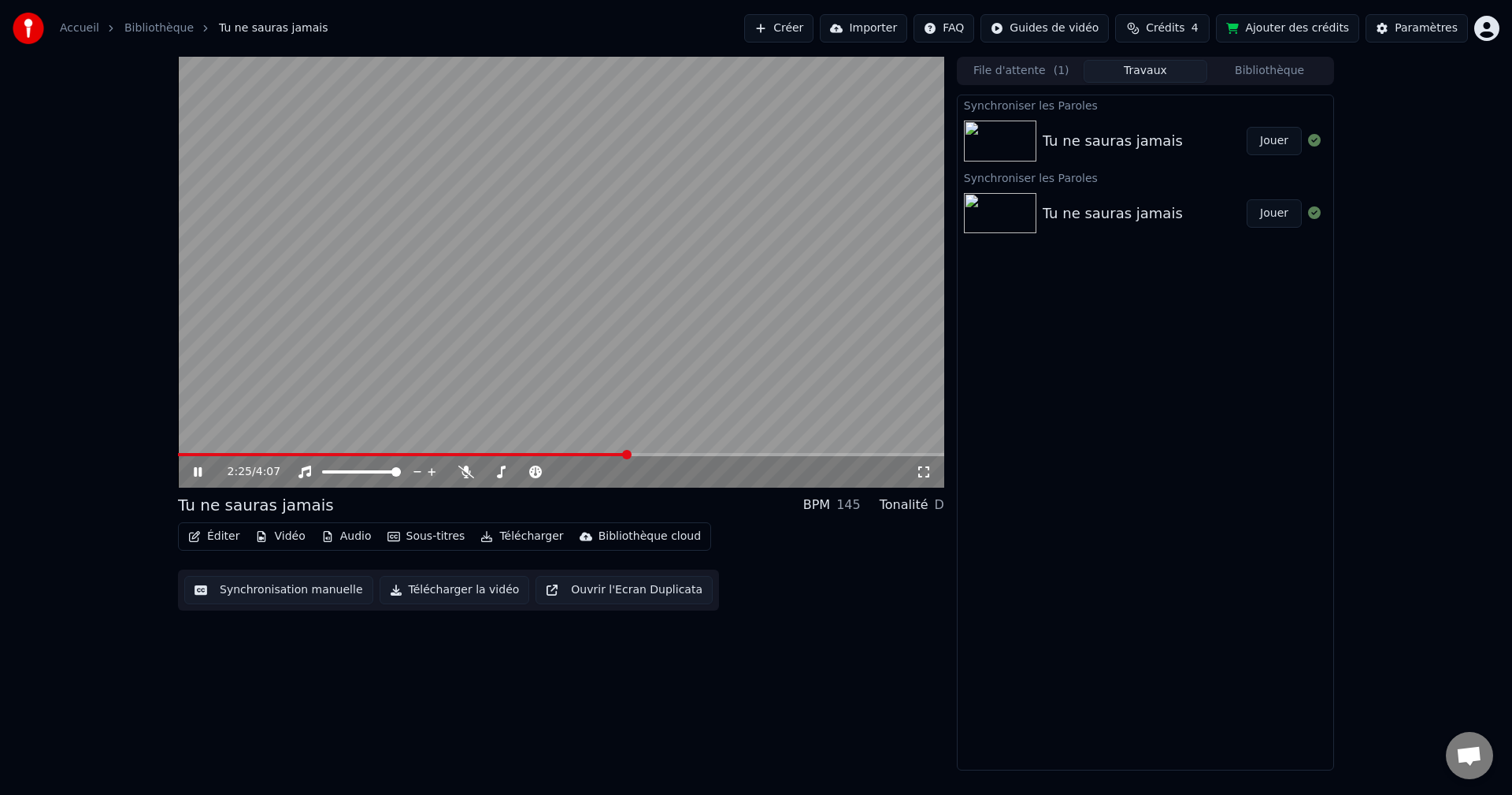
click at [1267, 136] on button "Jouer" at bounding box center [1273, 141] width 55 height 29
click at [484, 453] on span at bounding box center [561, 455] width 766 height 3
click at [1142, 134] on div "Tu ne sauras jamais" at bounding box center [1112, 140] width 140 height 22
click at [1093, 135] on div "Tu ne sauras jamais" at bounding box center [1112, 140] width 140 height 22
click at [508, 536] on button "Télécharger" at bounding box center [521, 536] width 95 height 22
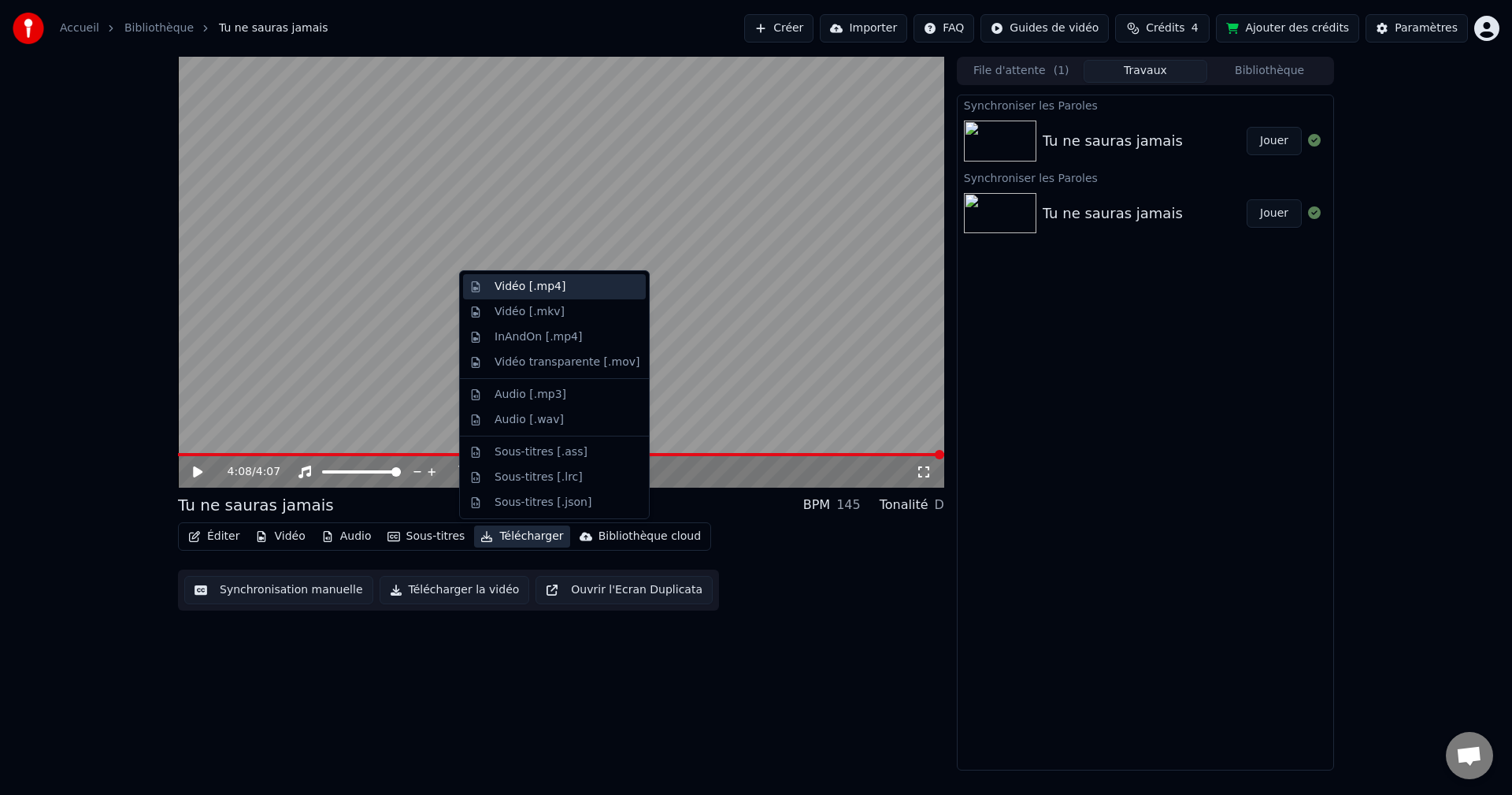
click at [540, 289] on div "Vidéo [.mp4]" at bounding box center [529, 286] width 71 height 16
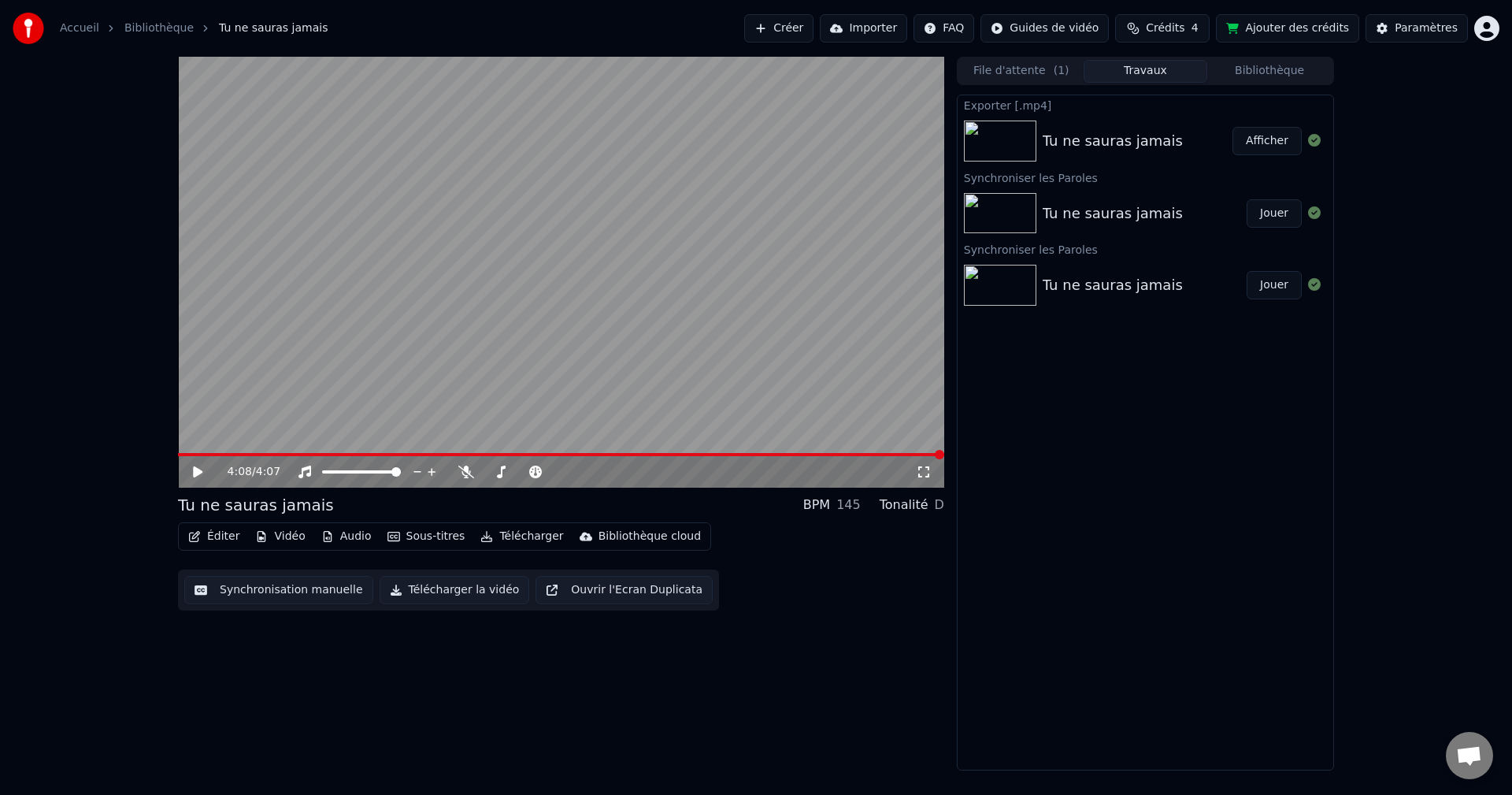
click at [1254, 145] on button "Afficher" at bounding box center [1267, 141] width 70 height 29
